Goal: Information Seeking & Learning: Learn about a topic

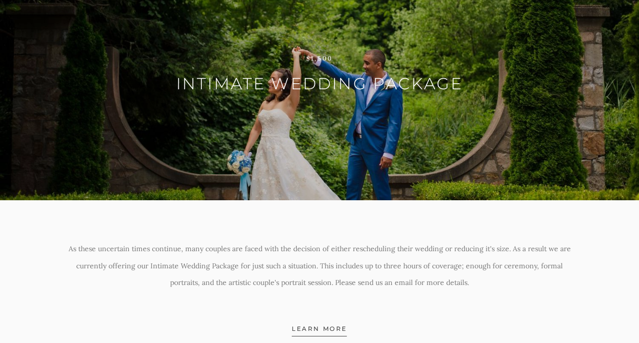
scroll to position [1600, 0]
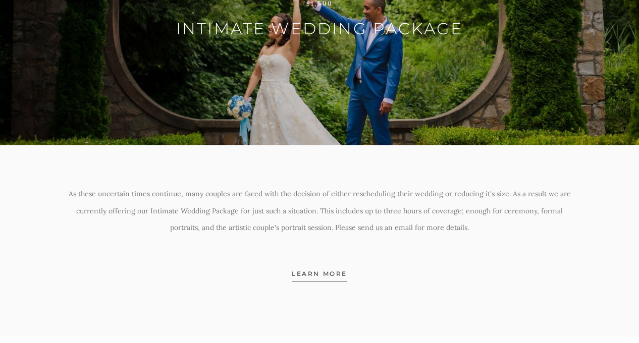
click at [318, 281] on span "Learn More" at bounding box center [319, 276] width 55 height 12
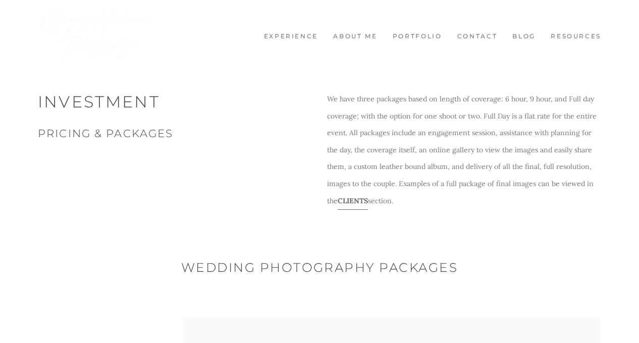
click at [355, 200] on u "CLIENTS" at bounding box center [353, 202] width 30 height 18
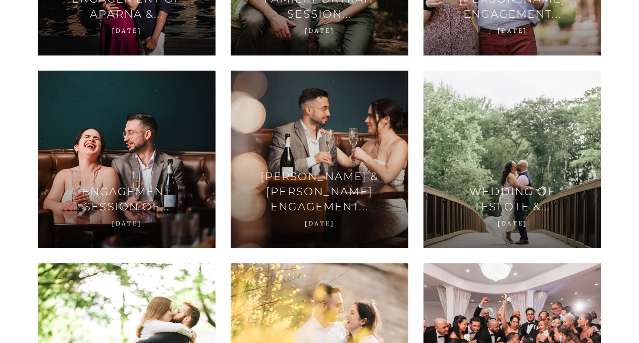
scroll to position [484, 0]
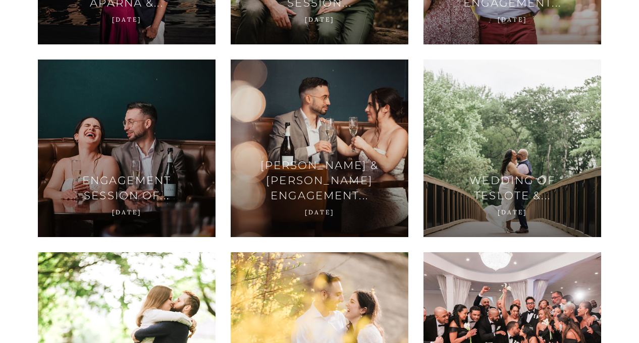
click at [141, 164] on div at bounding box center [127, 149] width 178 height 178
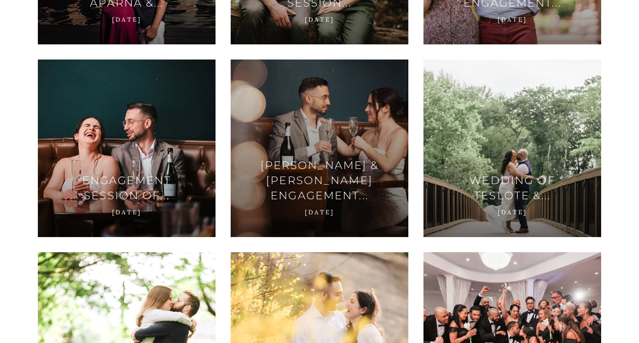
click at [319, 131] on div at bounding box center [320, 149] width 178 height 178
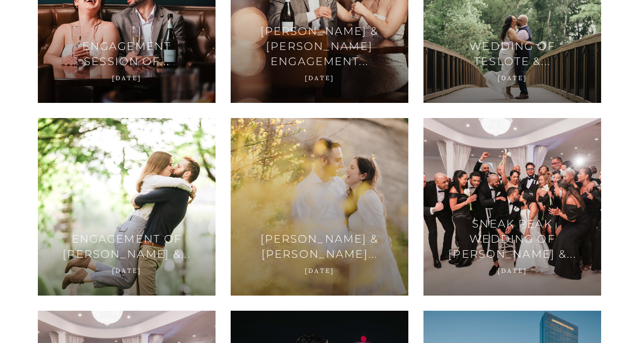
scroll to position [0, 0]
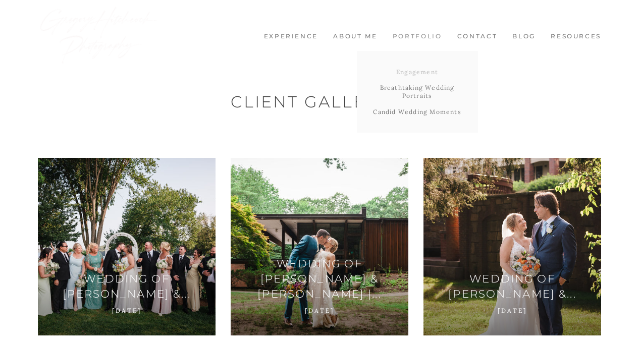
click at [412, 71] on link "Engagement" at bounding box center [417, 72] width 121 height 16
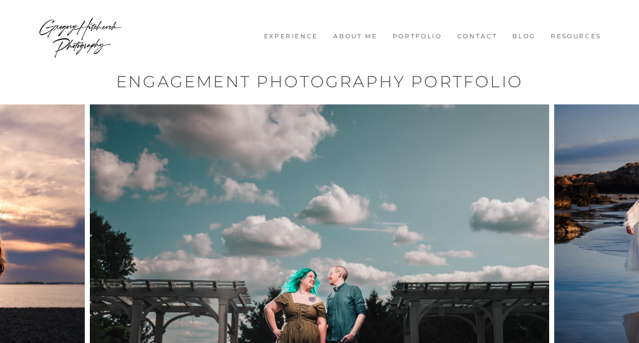
click at [275, 35] on link "Experience" at bounding box center [291, 36] width 65 height 9
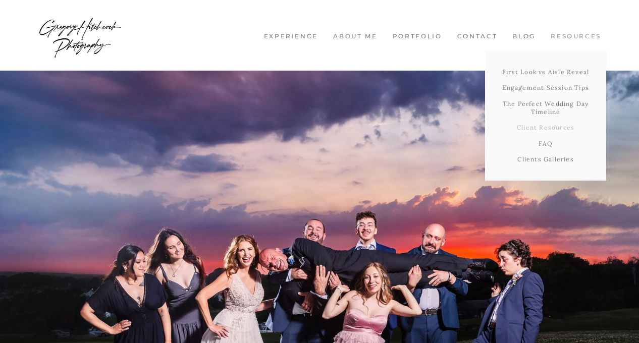
click at [545, 129] on link "Client Resources" at bounding box center [545, 128] width 121 height 16
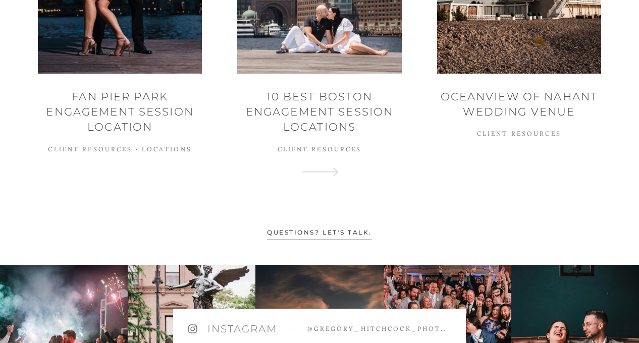
scroll to position [709, 0]
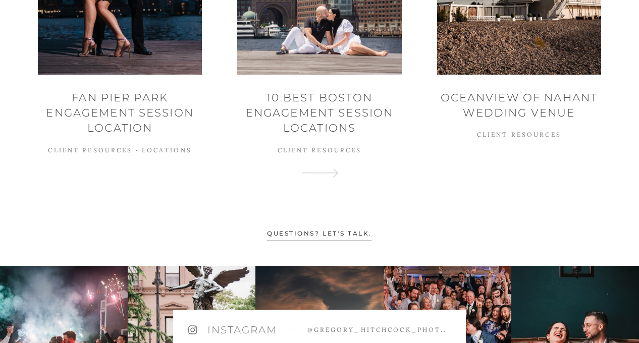
click at [330, 173] on icon at bounding box center [333, 173] width 9 height 9
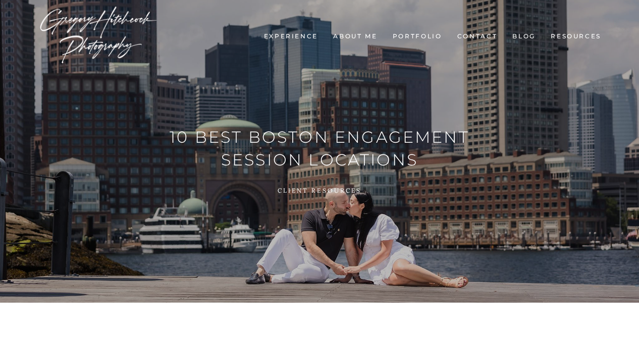
click at [350, 39] on link "About me" at bounding box center [355, 36] width 54 height 9
